Goal: Information Seeking & Learning: Find specific page/section

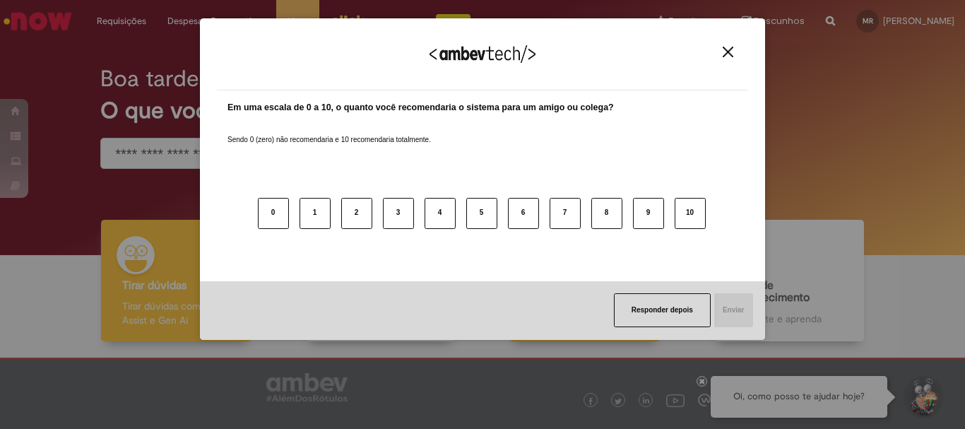
click at [642, 296] on button "Responder depois" at bounding box center [662, 310] width 97 height 34
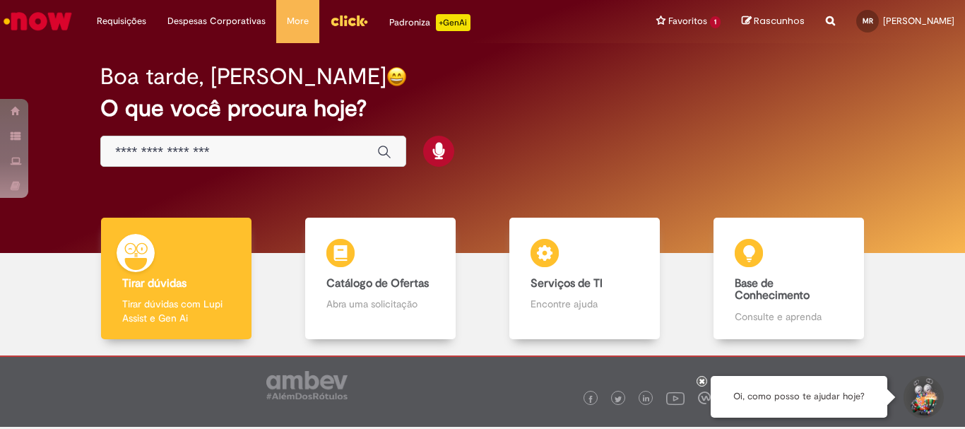
scroll to position [67, 0]
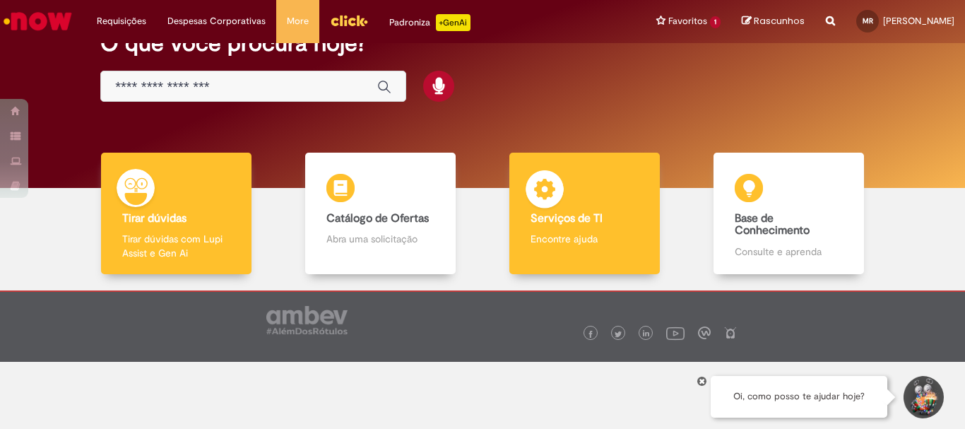
click at [603, 231] on div "Serviços de TI Serviços de TI Encontre ajuda" at bounding box center [584, 214] width 150 height 122
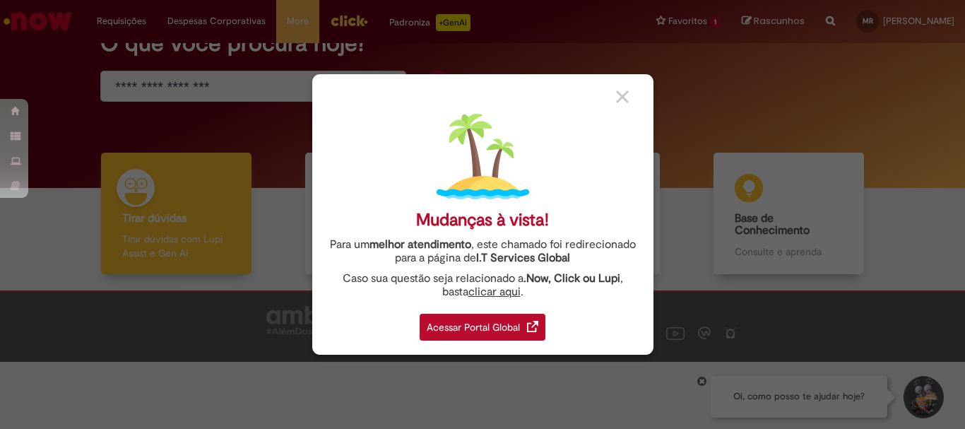
click at [462, 327] on div "Acessar Portal Global" at bounding box center [483, 327] width 126 height 27
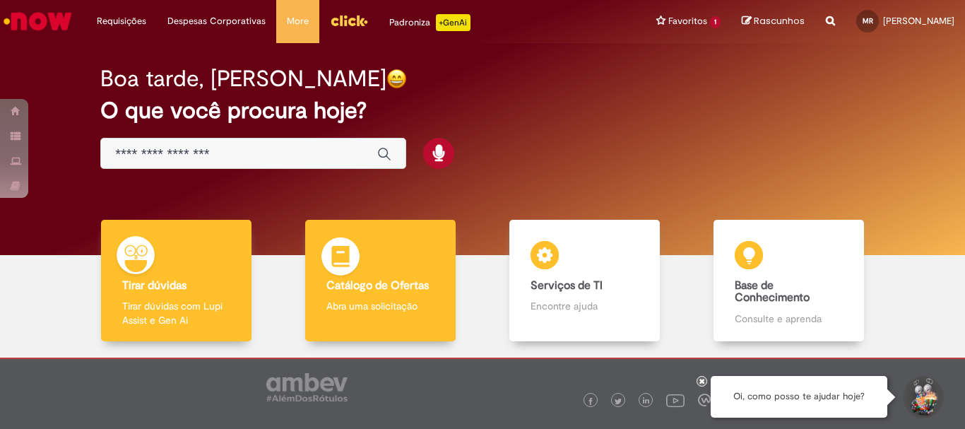
click at [392, 319] on div "Catálogo de Ofertas Catálogo de Ofertas Abra uma solicitação" at bounding box center [380, 281] width 150 height 122
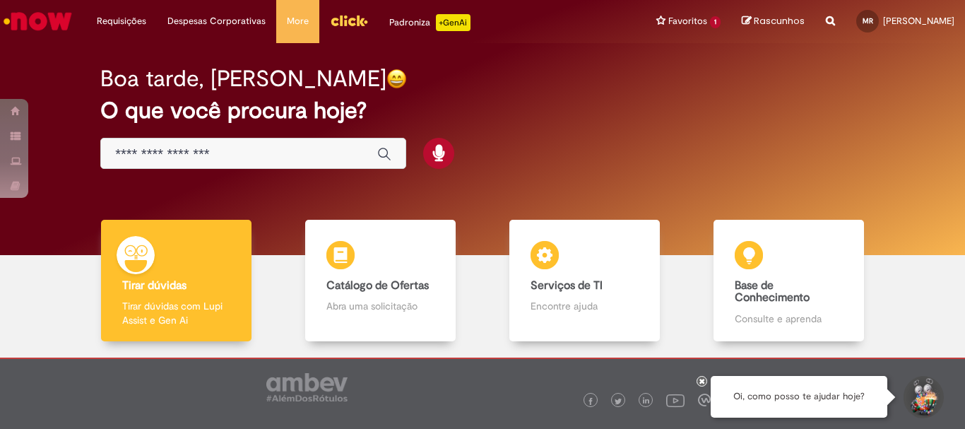
click at [317, 148] on input "Basta digitar aqui" at bounding box center [239, 154] width 248 height 16
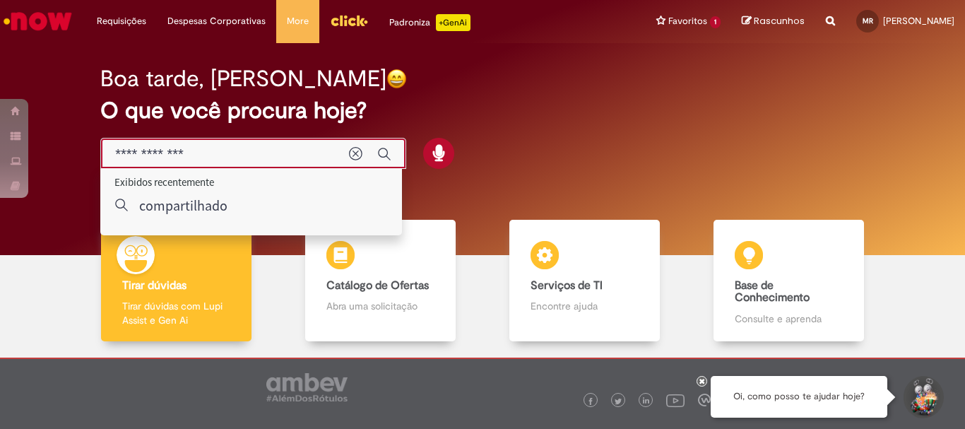
type input "**********"
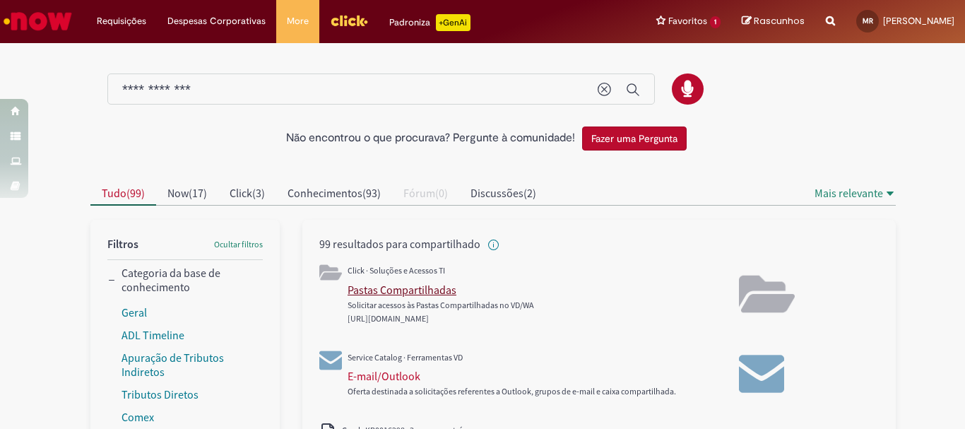
click at [398, 285] on div "Pastas Compartilhadas" at bounding box center [402, 290] width 109 height 14
click at [682, 28] on li "Favoritos 1 Exibir todos os Favoritos Venda de Produtos" at bounding box center [688, 21] width 85 height 42
